Goal: Transaction & Acquisition: Obtain resource

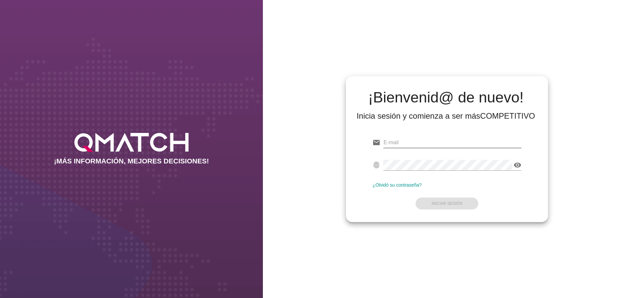
click at [399, 144] on input "email" at bounding box center [452, 142] width 138 height 11
paste input "[PERSON_NAME][EMAIL_ADDRESS][DOMAIN_NAME]"
type input "[PERSON_NAME][EMAIL_ADDRESS][DOMAIN_NAME]"
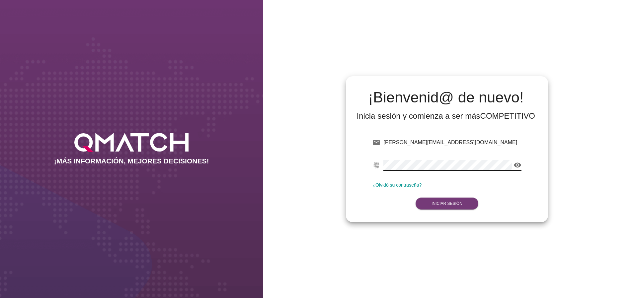
click at [457, 204] on strong "Iniciar Sesión" at bounding box center [447, 204] width 31 height 5
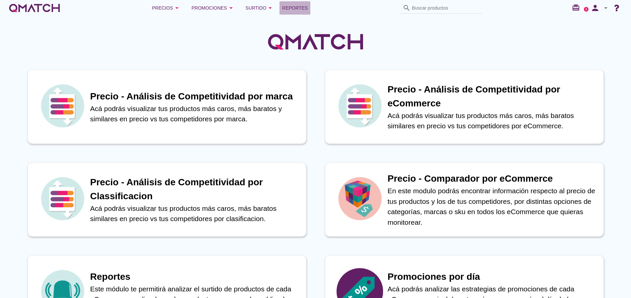
click at [297, 4] on span "Reportes" at bounding box center [295, 8] width 26 height 8
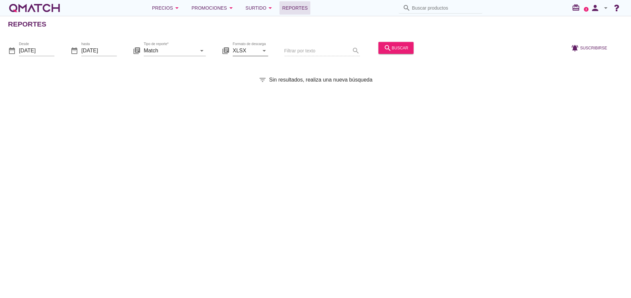
click at [266, 52] on icon "arrow_drop_down" at bounding box center [264, 50] width 8 height 8
click at [249, 84] on div "CSV" at bounding box center [250, 83] width 25 height 8
type input "CSV"
click at [201, 52] on icon "arrow_drop_down" at bounding box center [202, 50] width 8 height 8
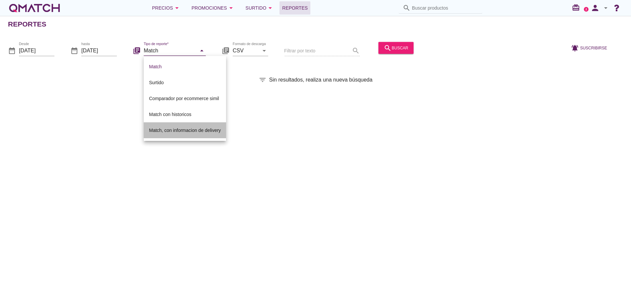
click at [188, 133] on div "Match, con informacion de delivery" at bounding box center [185, 130] width 72 height 8
type input "Match, con informacion de delivery"
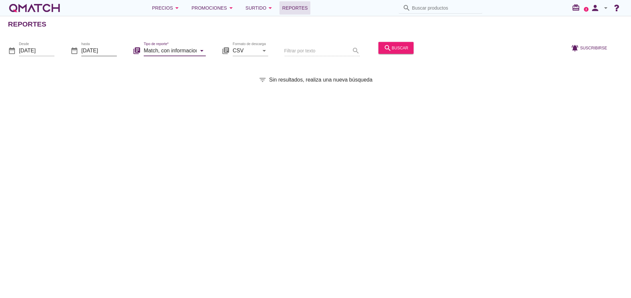
click at [114, 49] on input "[DATE]" at bounding box center [99, 50] width 36 height 11
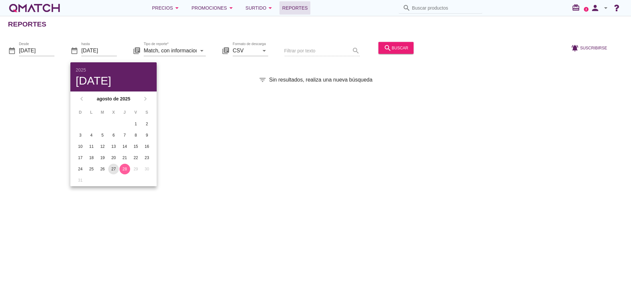
click at [114, 170] on div "27" at bounding box center [113, 169] width 11 height 6
type input "[DATE]"
click at [49, 51] on input "[DATE]" at bounding box center [37, 50] width 36 height 11
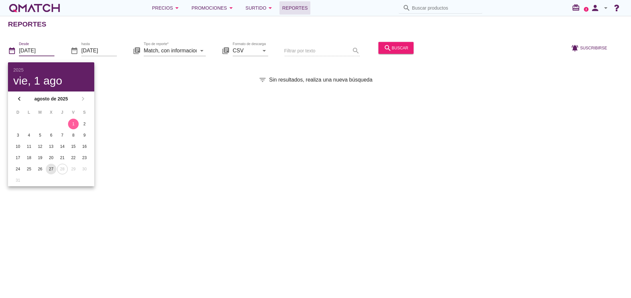
click at [49, 171] on div "27" at bounding box center [51, 169] width 11 height 6
type input "[DATE]"
click at [159, 147] on div "Reportes date_range Desde [DATE] date_range hasta [DATE] library_books Tipo de …" at bounding box center [315, 157] width 631 height 283
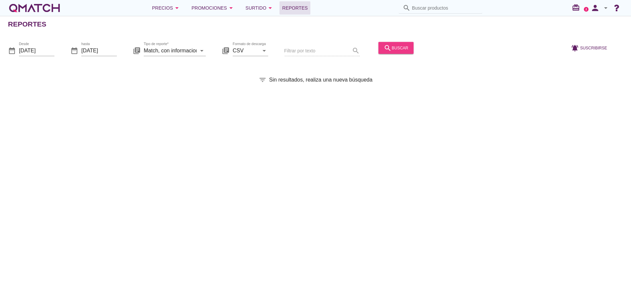
click at [401, 49] on div "search buscar" at bounding box center [396, 48] width 25 height 8
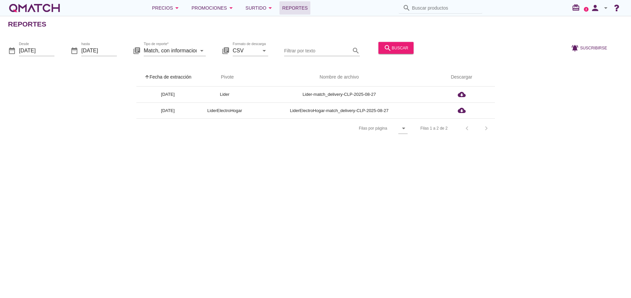
click at [483, 205] on div "Reportes date_range Desde [DATE] date_range hasta [DATE] library_books Tipo de …" at bounding box center [315, 157] width 631 height 283
click at [516, 173] on div "Reportes date_range Desde [DATE] date_range hasta [DATE] library_books Tipo de …" at bounding box center [315, 157] width 631 height 283
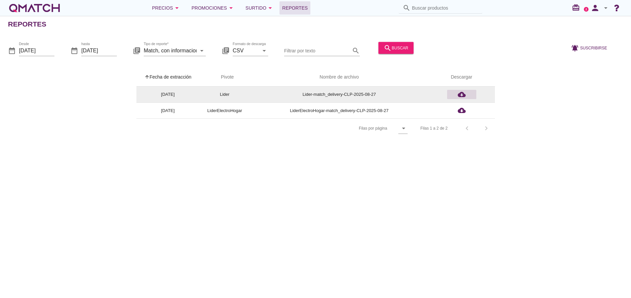
click at [462, 94] on icon "cloud_download" at bounding box center [462, 95] width 8 height 8
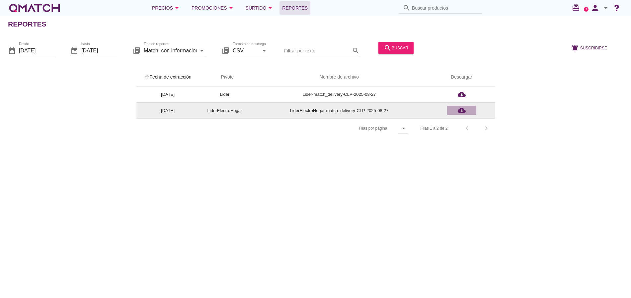
click at [460, 111] on icon "cloud_download" at bounding box center [462, 111] width 8 height 8
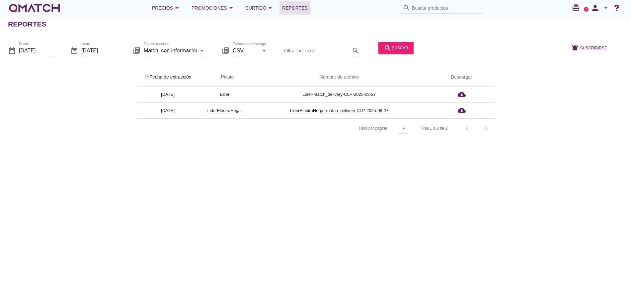
click at [545, 122] on div "arrow_upward Fecha de extracción arrow_upward Pivote Nombre de archivo Descarga…" at bounding box center [315, 103] width 615 height 70
click at [605, 7] on icon "arrow_drop_down" at bounding box center [606, 8] width 8 height 8
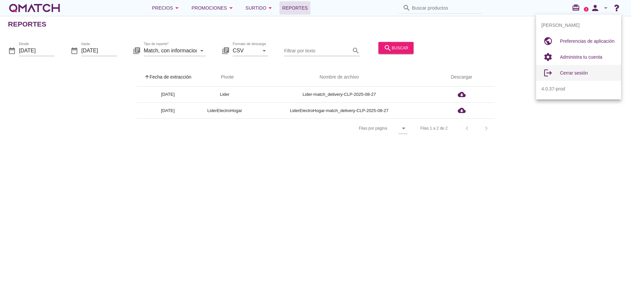
click at [569, 72] on span "Cerrar sesión" at bounding box center [574, 72] width 28 height 5
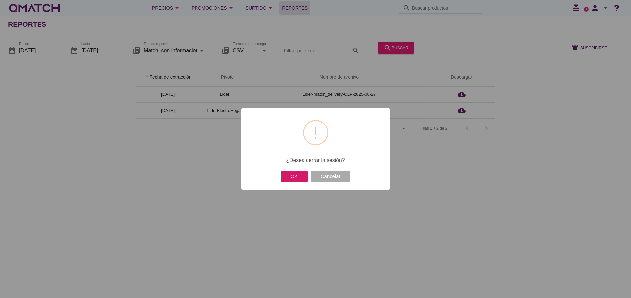
click at [291, 175] on button "OK" at bounding box center [294, 177] width 27 height 12
